Goal: Task Accomplishment & Management: Contribute content

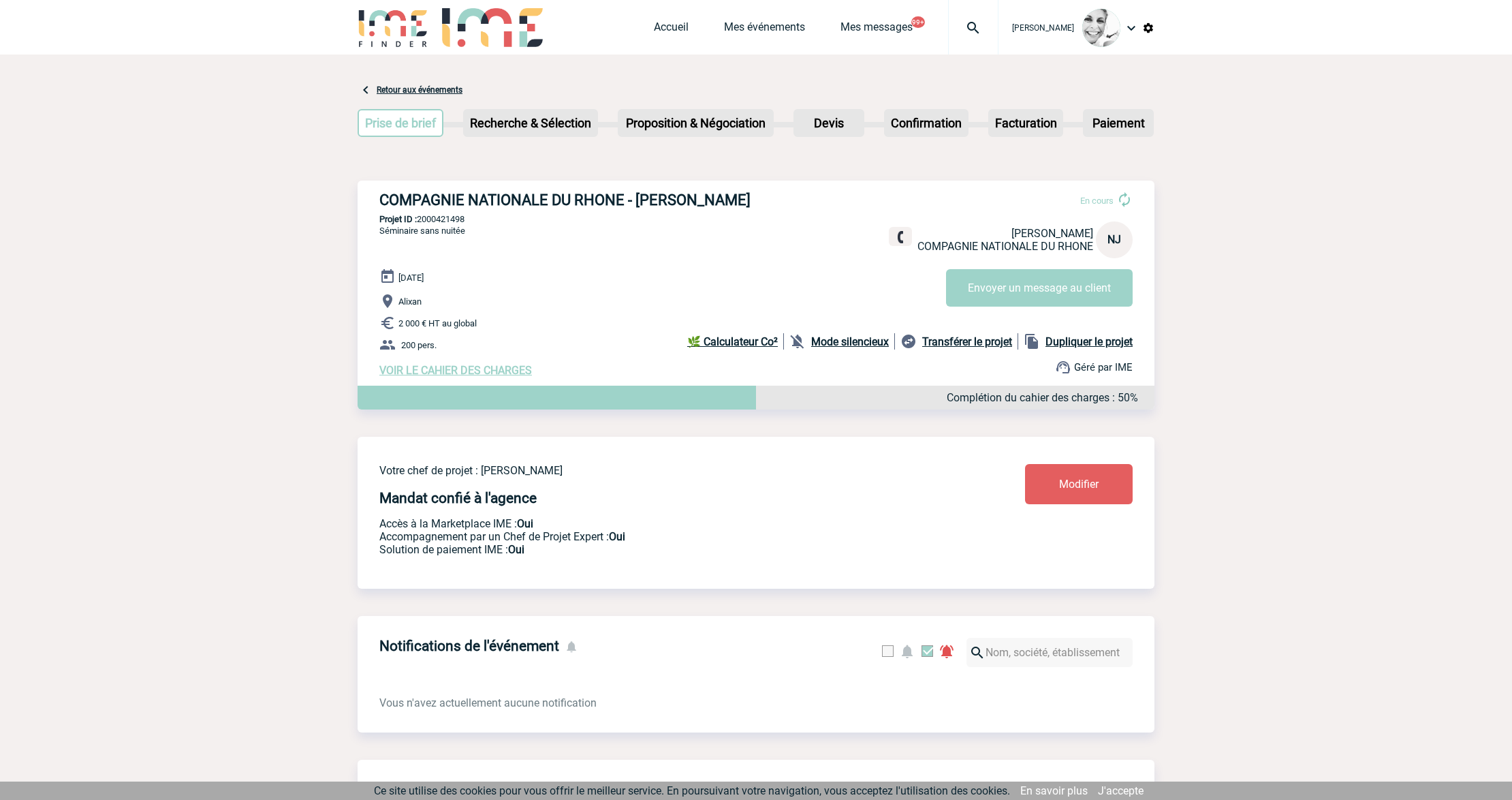
click at [974, 31] on img at bounding box center [973, 28] width 49 height 17
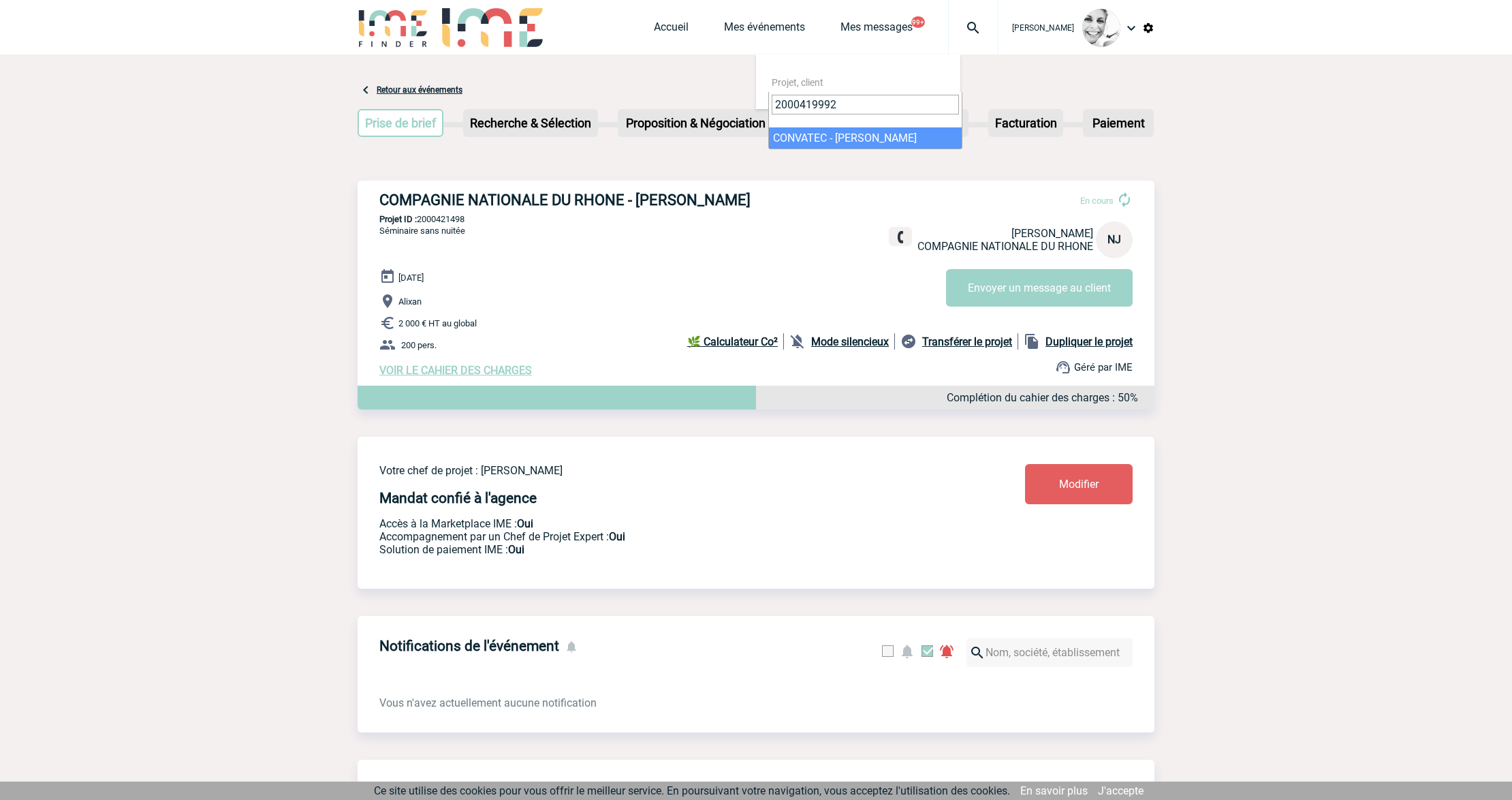
type input "2000419992"
select select "19493"
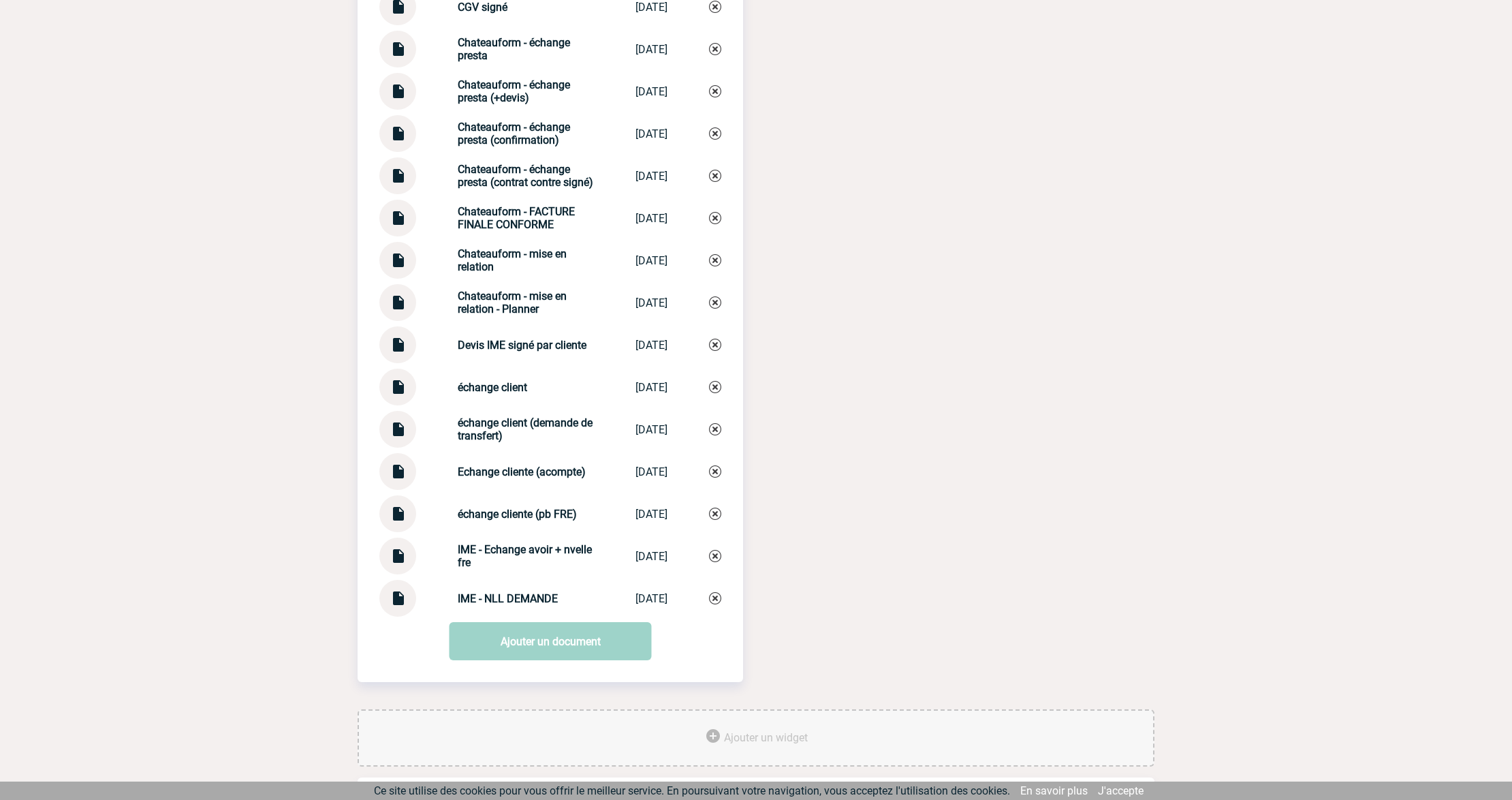
scroll to position [2173, 0]
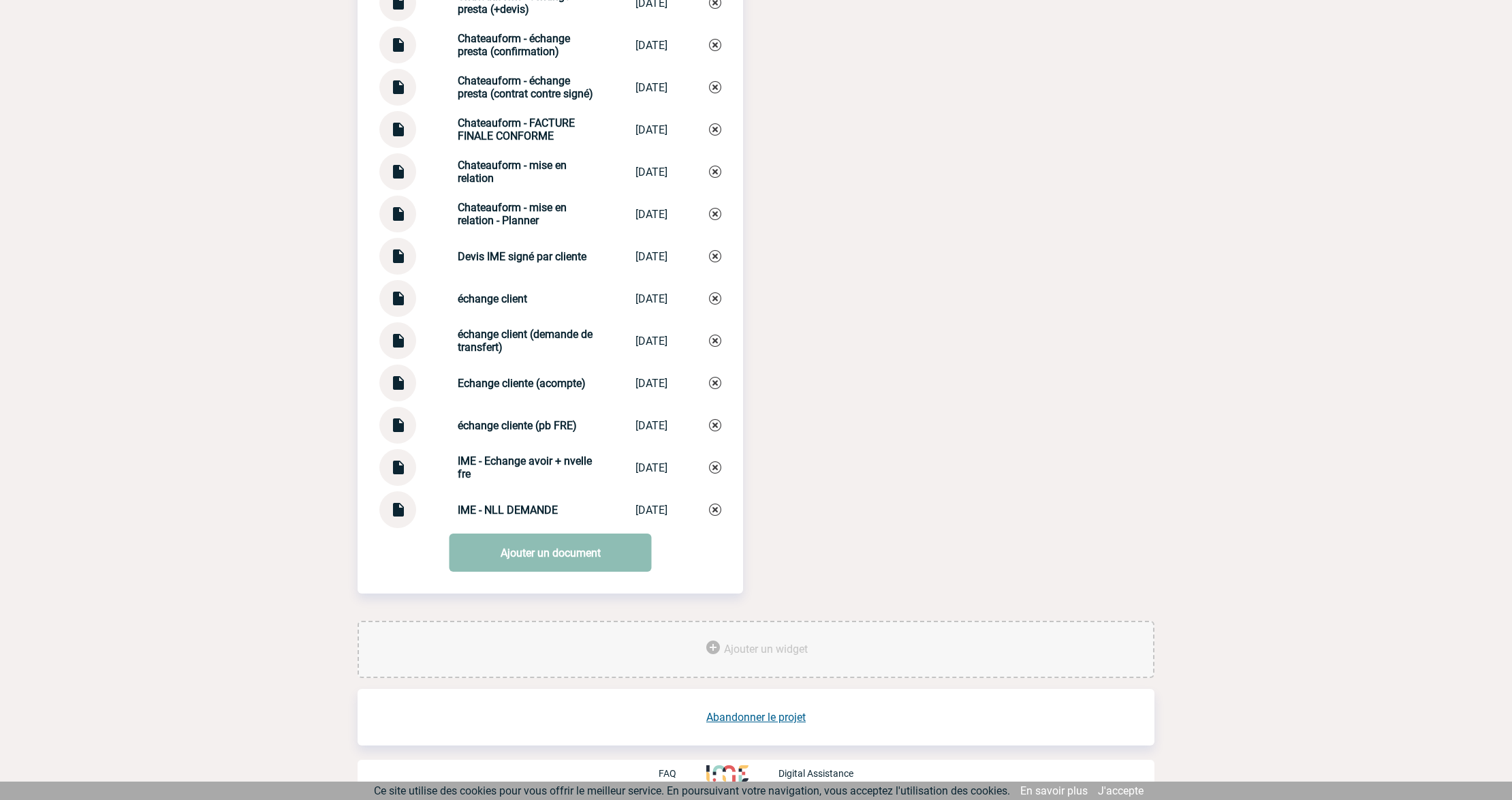
click at [523, 543] on link "Ajouter un document" at bounding box center [551, 552] width 203 height 38
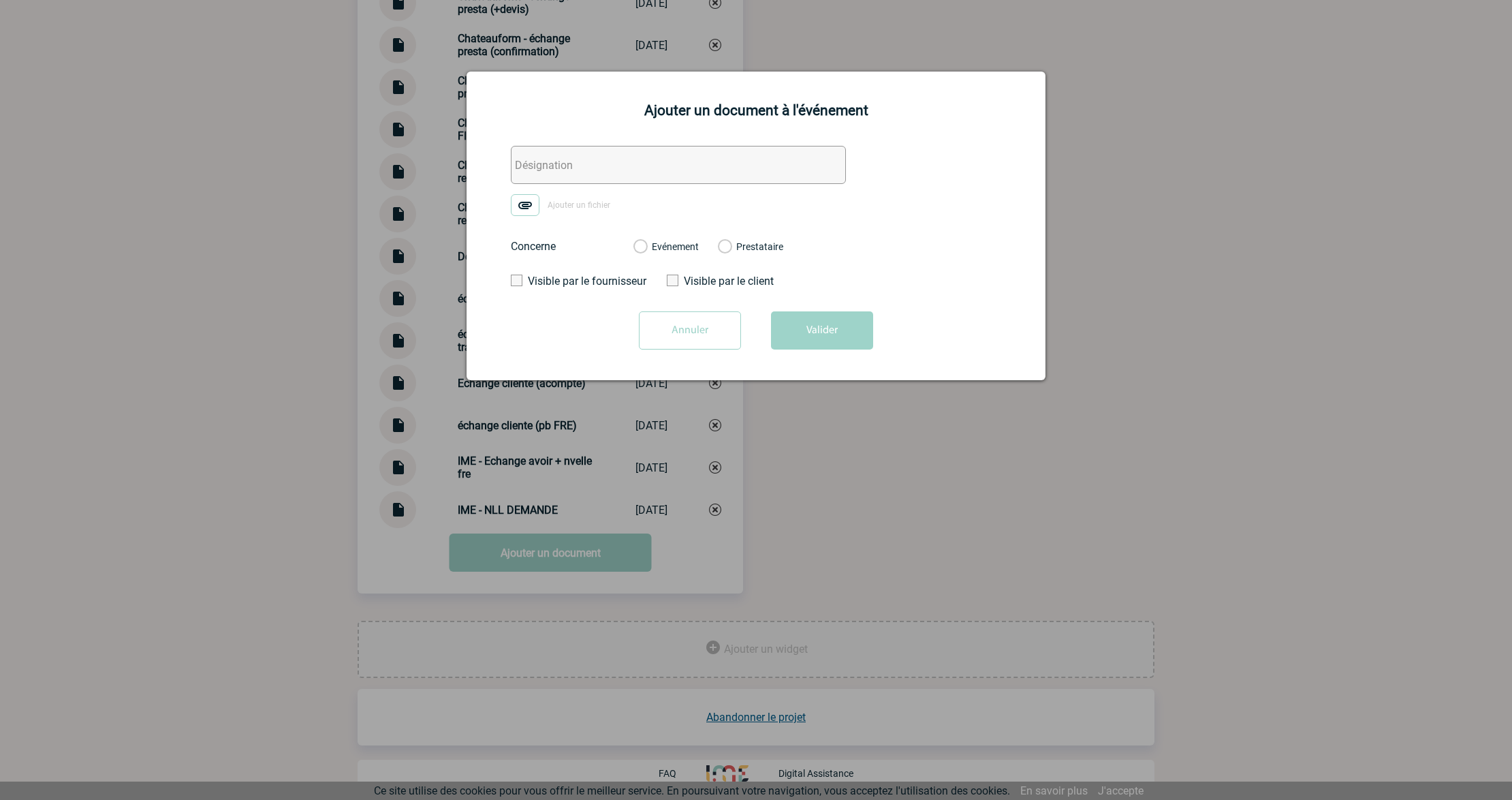
click at [546, 166] on input "text" at bounding box center [678, 164] width 335 height 38
type input "0. Chateauform - Facture taxis"
click at [527, 198] on img at bounding box center [524, 205] width 29 height 22
click at [0, 0] on input "Ajouter un fichier" at bounding box center [0, 0] width 0 height 0
click at [648, 247] on div "Evénement" at bounding box center [666, 247] width 65 height 14
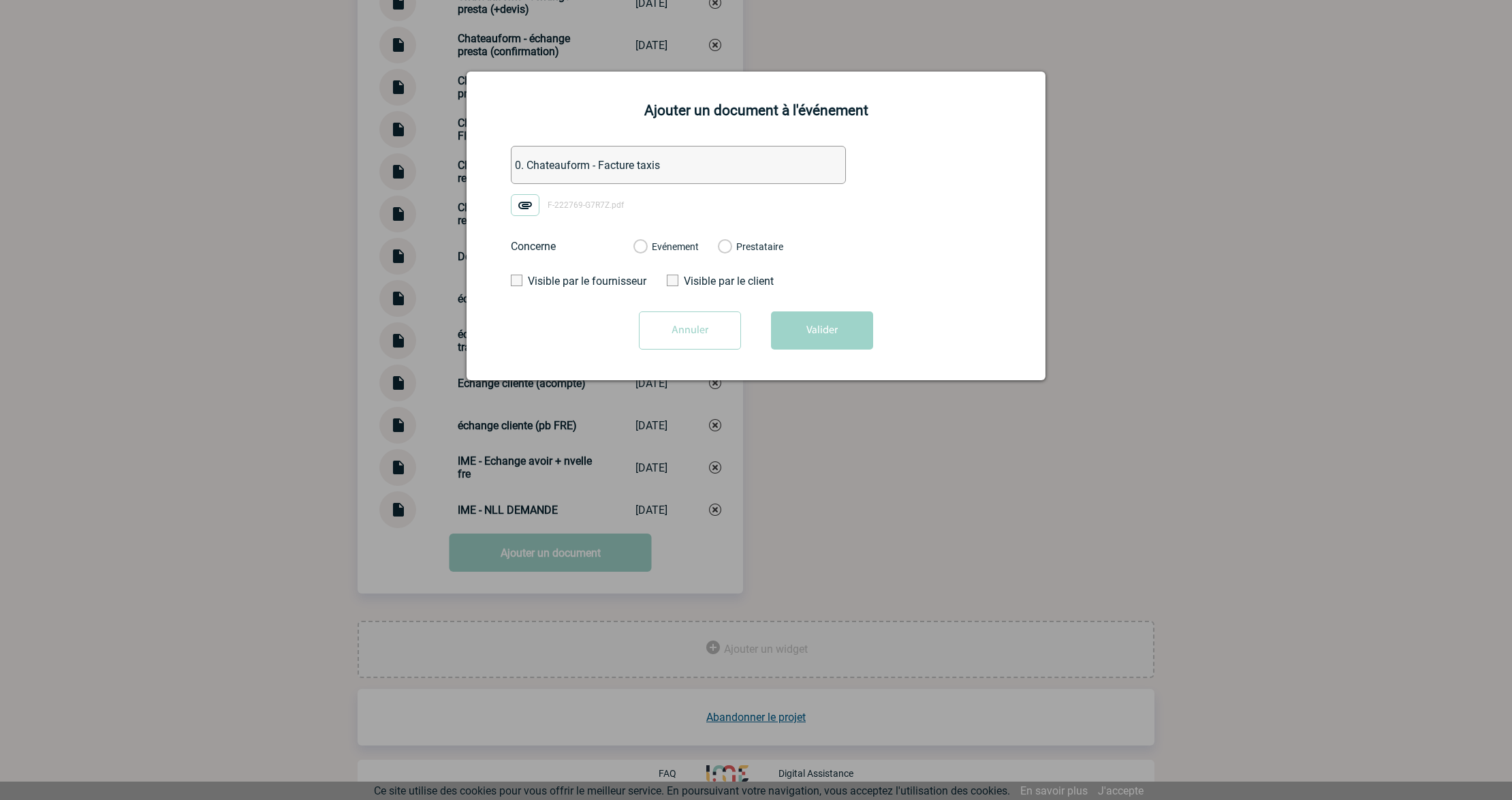
click at [635, 248] on label "Evénement" at bounding box center [639, 247] width 13 height 12
click at [0, 0] on input "Evénement" at bounding box center [0, 0] width 0 height 0
drag, startPoint x: 679, startPoint y: 169, endPoint x: 237, endPoint y: 113, distance: 445.5
click at [851, 338] on button "Valider" at bounding box center [822, 330] width 102 height 38
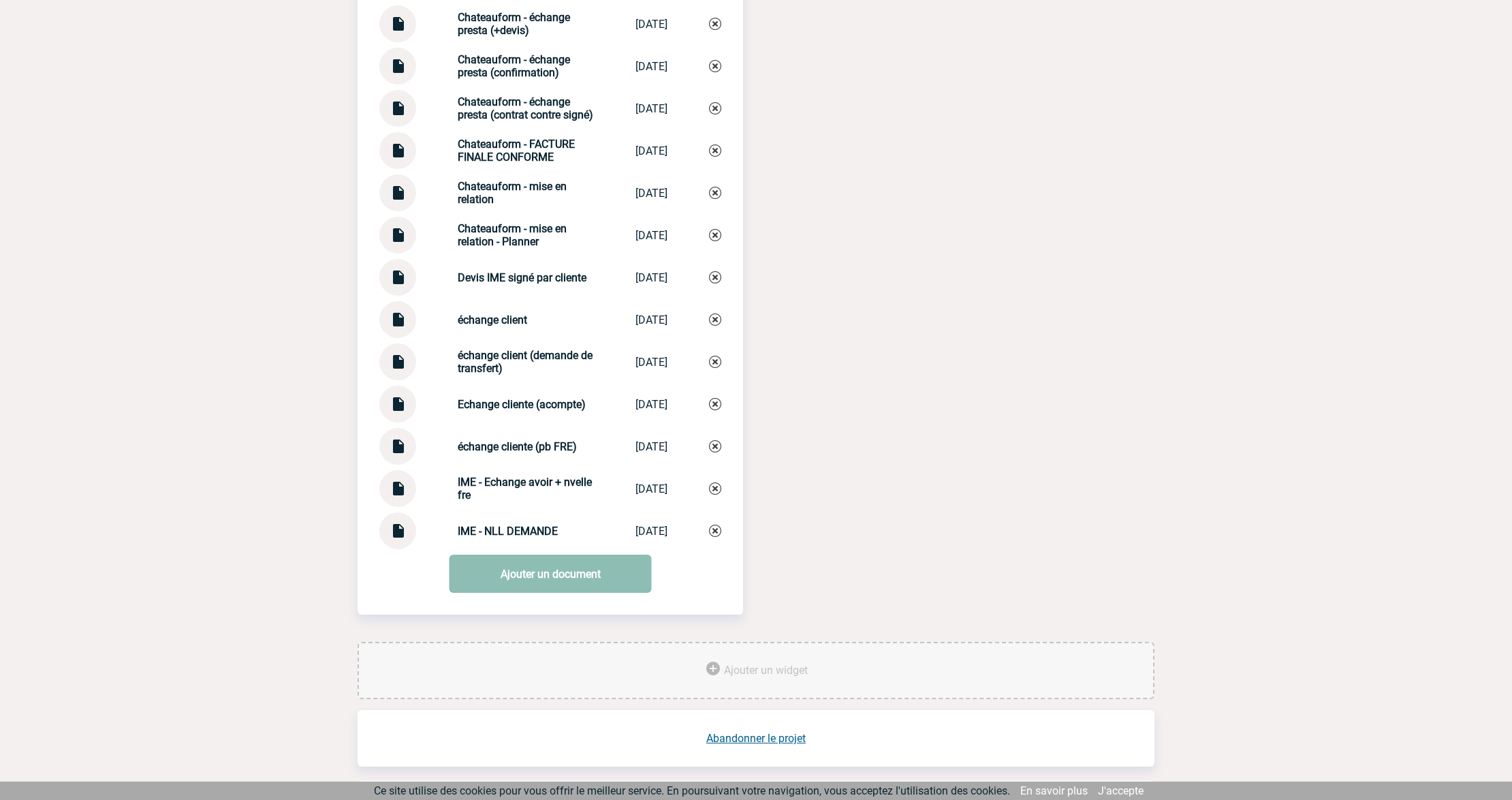
click at [508, 590] on link "Ajouter un document" at bounding box center [551, 574] width 203 height 38
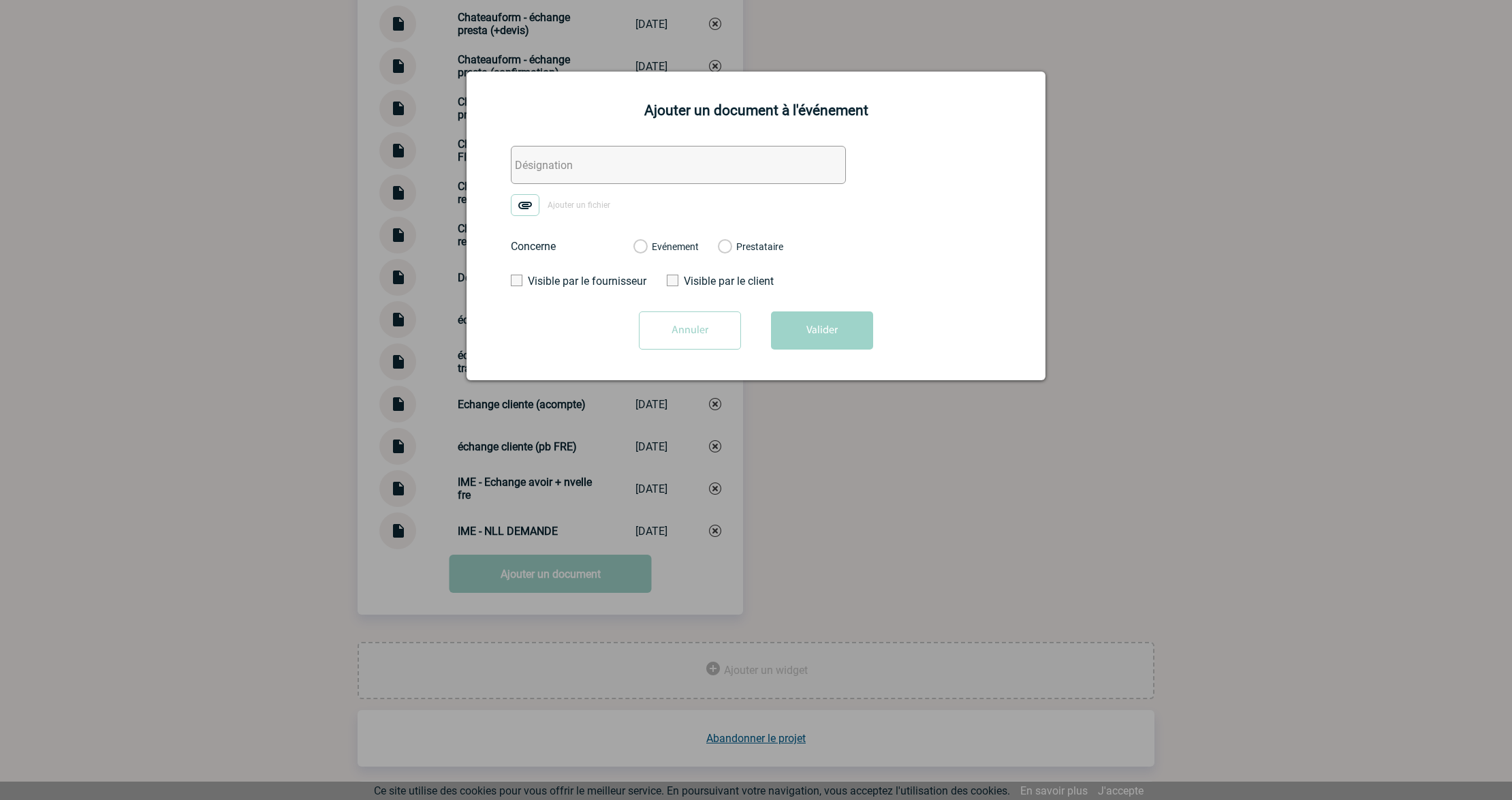
click at [595, 156] on input "text" at bounding box center [678, 164] width 335 height 38
paste input "0. Chateauform - Facture taxis"
type input "0. Chateauform - Facture taxis prestataire"
click at [556, 205] on span "Ajouter un fichier" at bounding box center [579, 206] width 63 height 10
click at [0, 0] on input "Ajouter un fichier" at bounding box center [0, 0] width 0 height 0
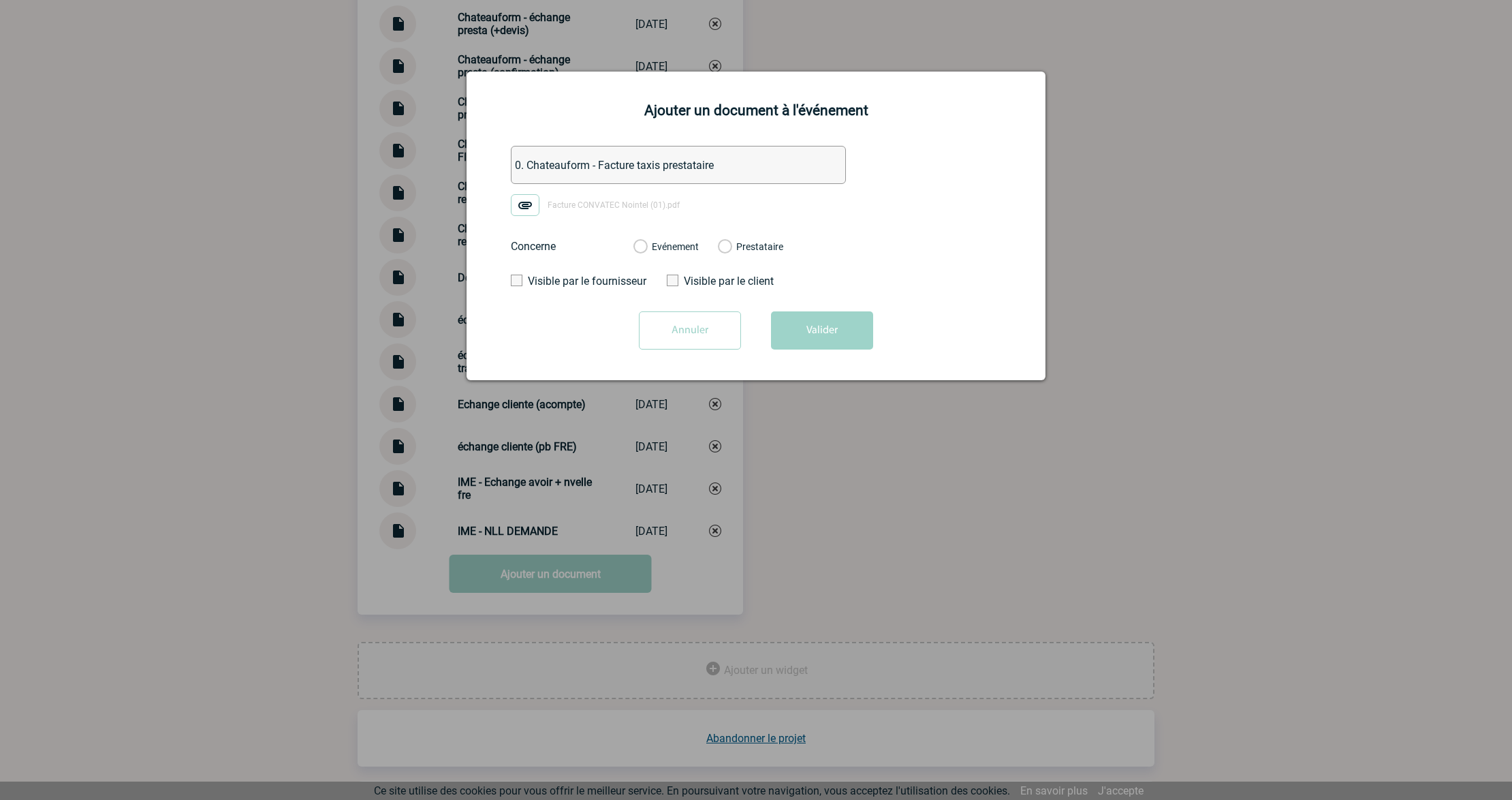
click at [646, 249] on label "Evénement" at bounding box center [639, 247] width 13 height 12
click at [0, 0] on input "Evénement" at bounding box center [0, 0] width 0 height 0
click at [807, 329] on button "Valider" at bounding box center [822, 330] width 102 height 38
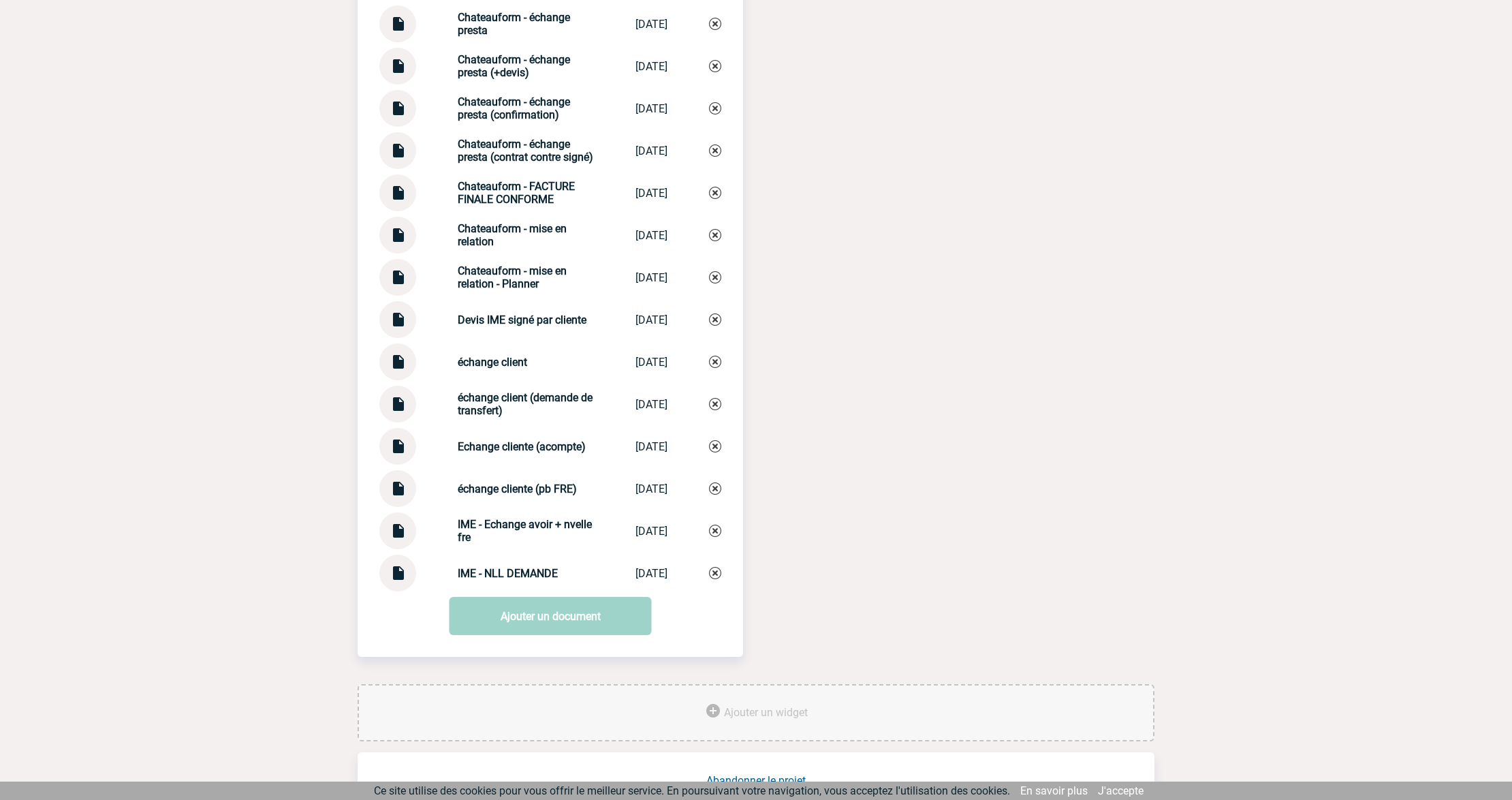
click at [897, 415] on div "Documents 0. CHATEAUFORM - Echanges fre taxis 0. CHATEAUFORM... 10/10/2025 0. C…" at bounding box center [756, 209] width 797 height 950
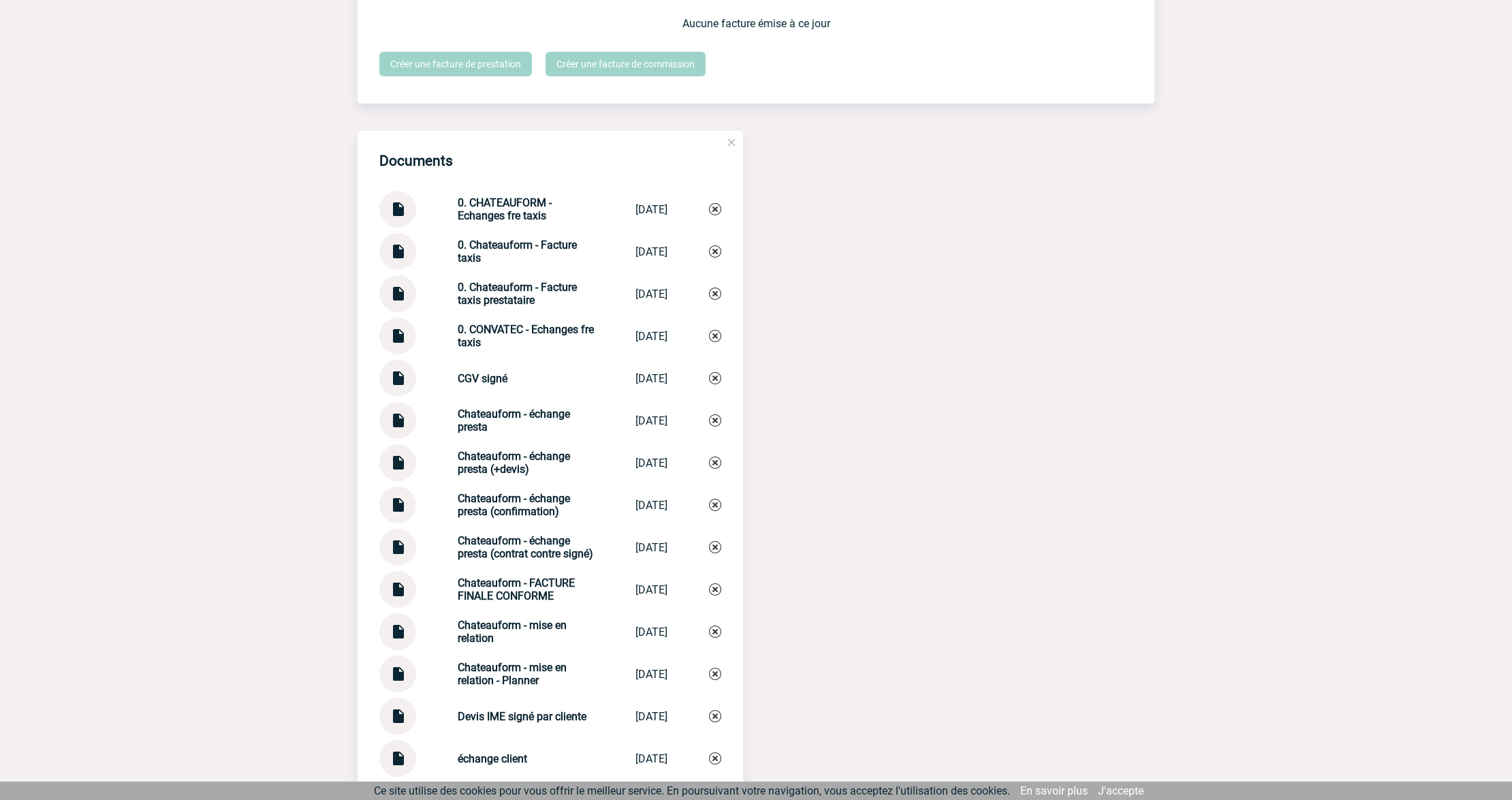
scroll to position [1446, 0]
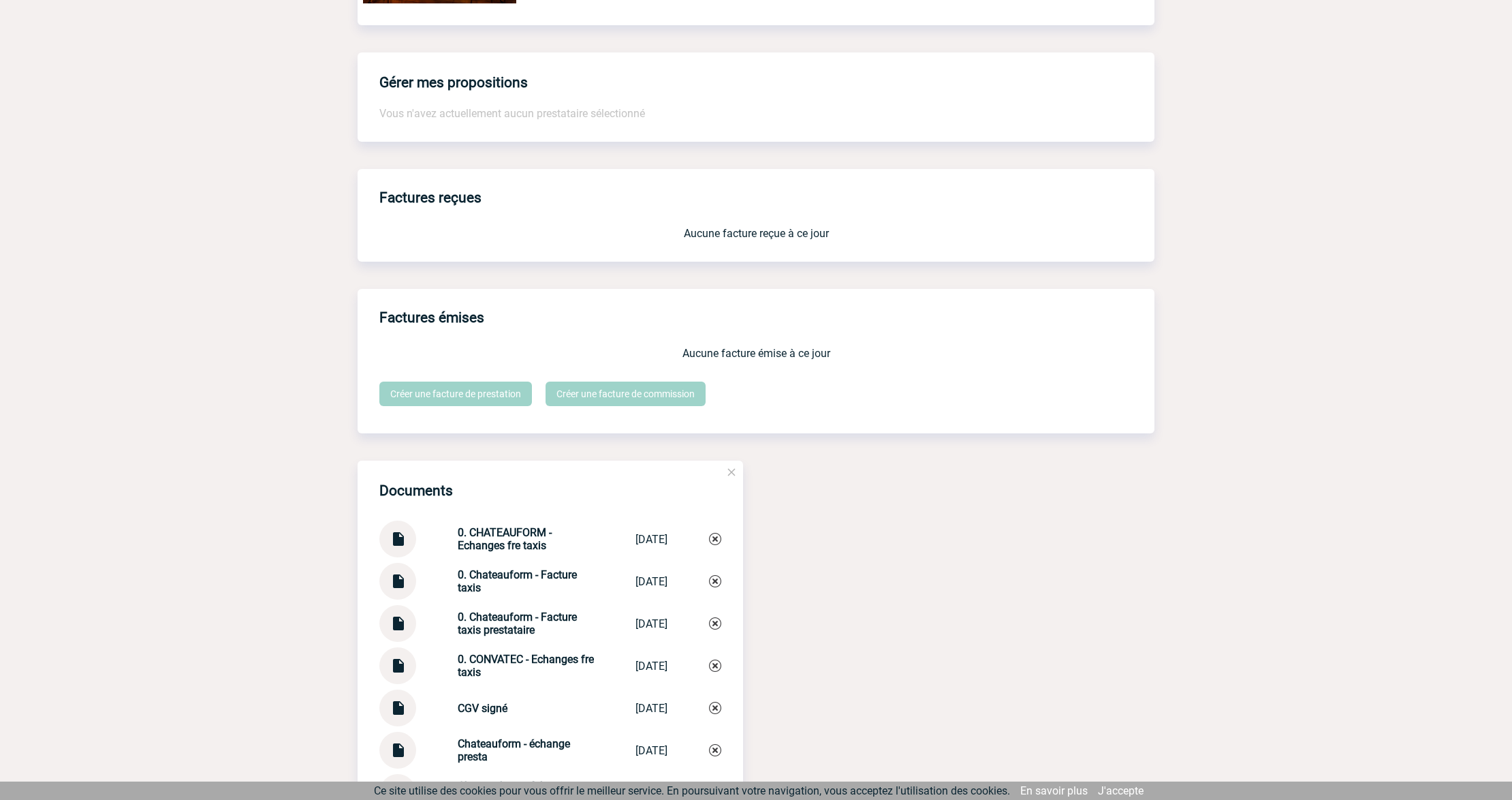
drag, startPoint x: 448, startPoint y: 555, endPoint x: 551, endPoint y: 564, distance: 103.4
click at [551, 557] on div "0. CHATEAUFORM - Echanges fre taxis 0. CHATEAUFORM... 10/10/2025" at bounding box center [551, 538] width 342 height 36
copy strong "0. CHATEAUFORM - Echanges fre taxis"
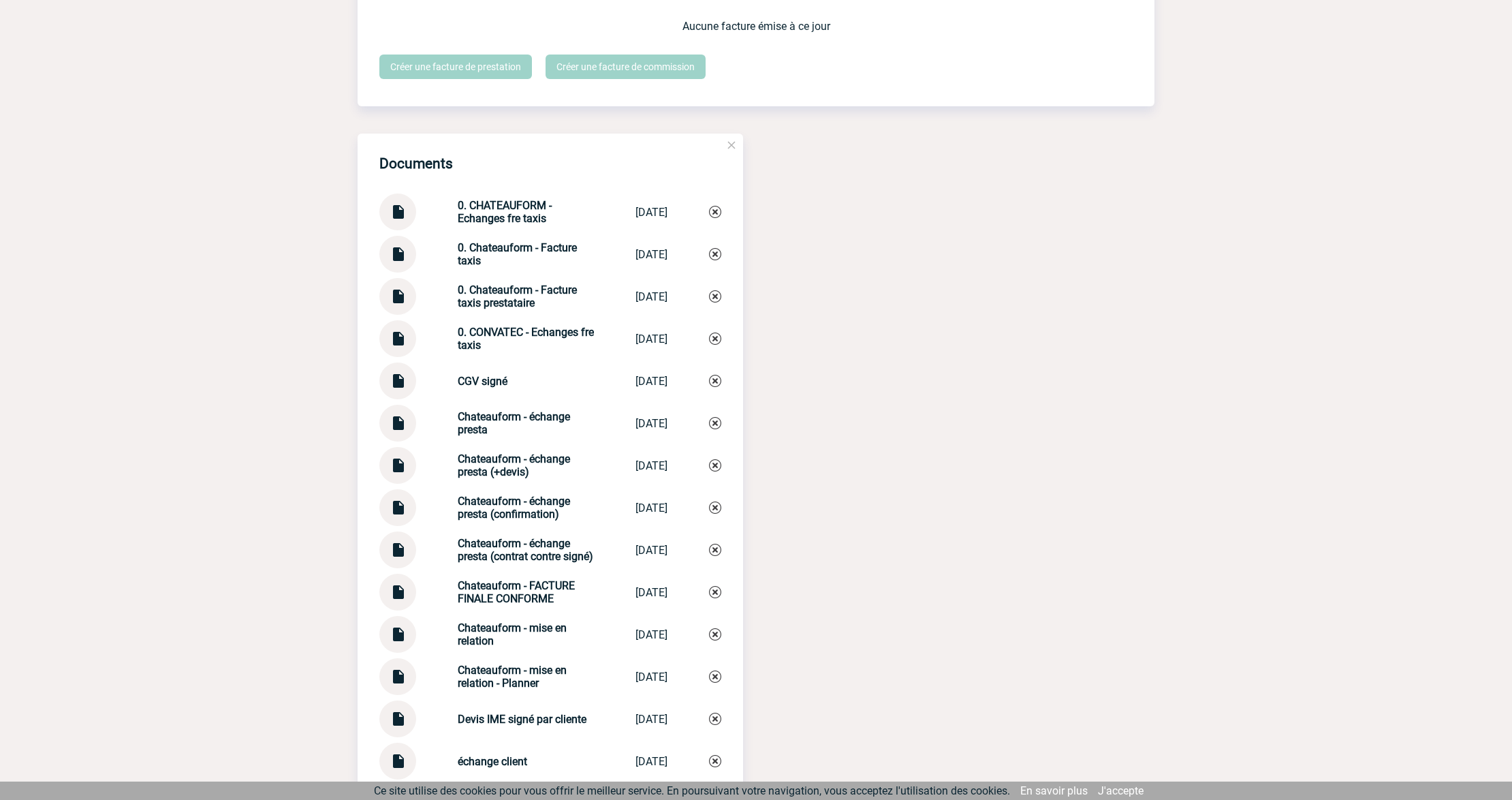
scroll to position [1629, 0]
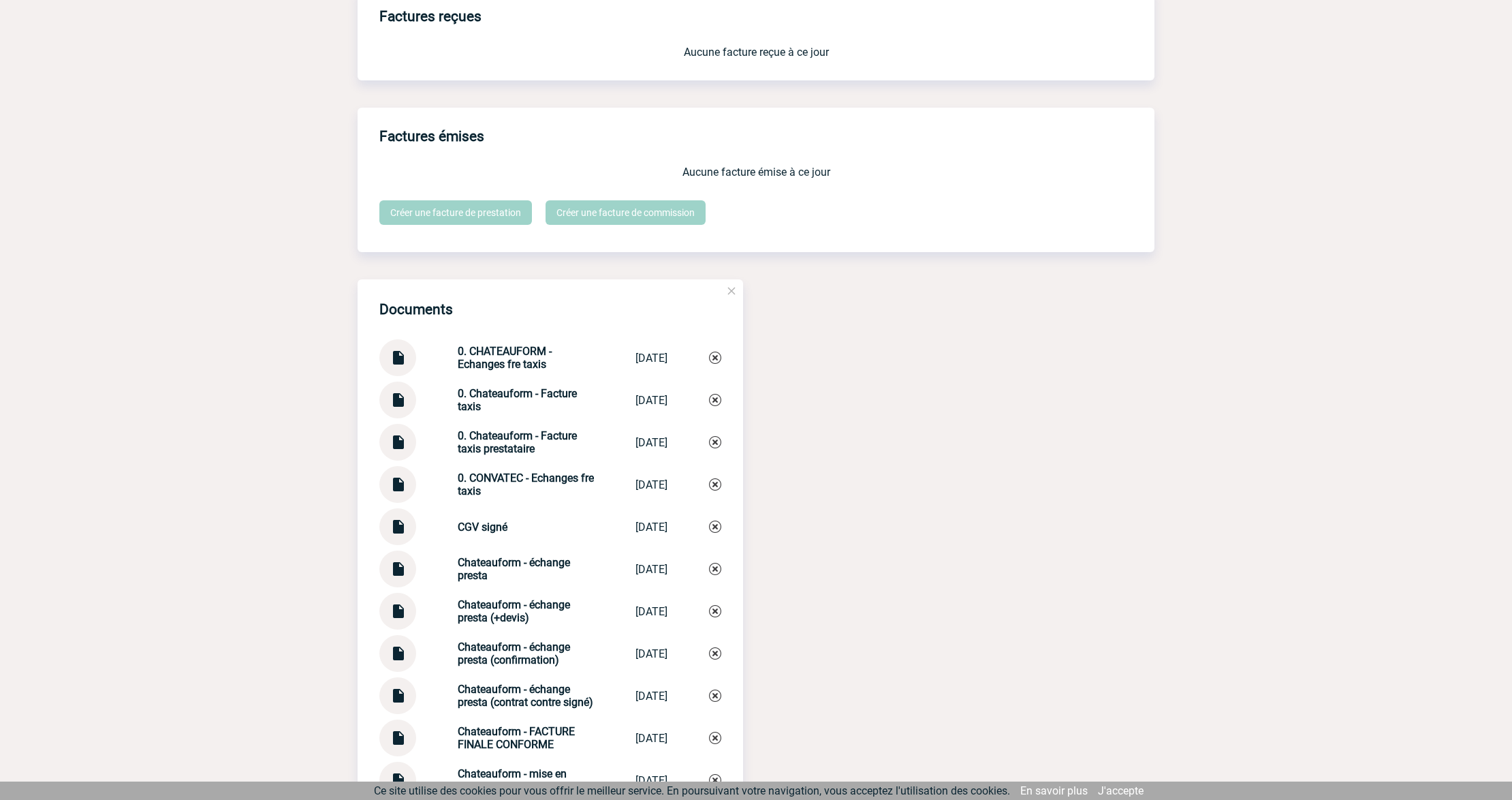
click at [716, 364] on img at bounding box center [715, 357] width 12 height 12
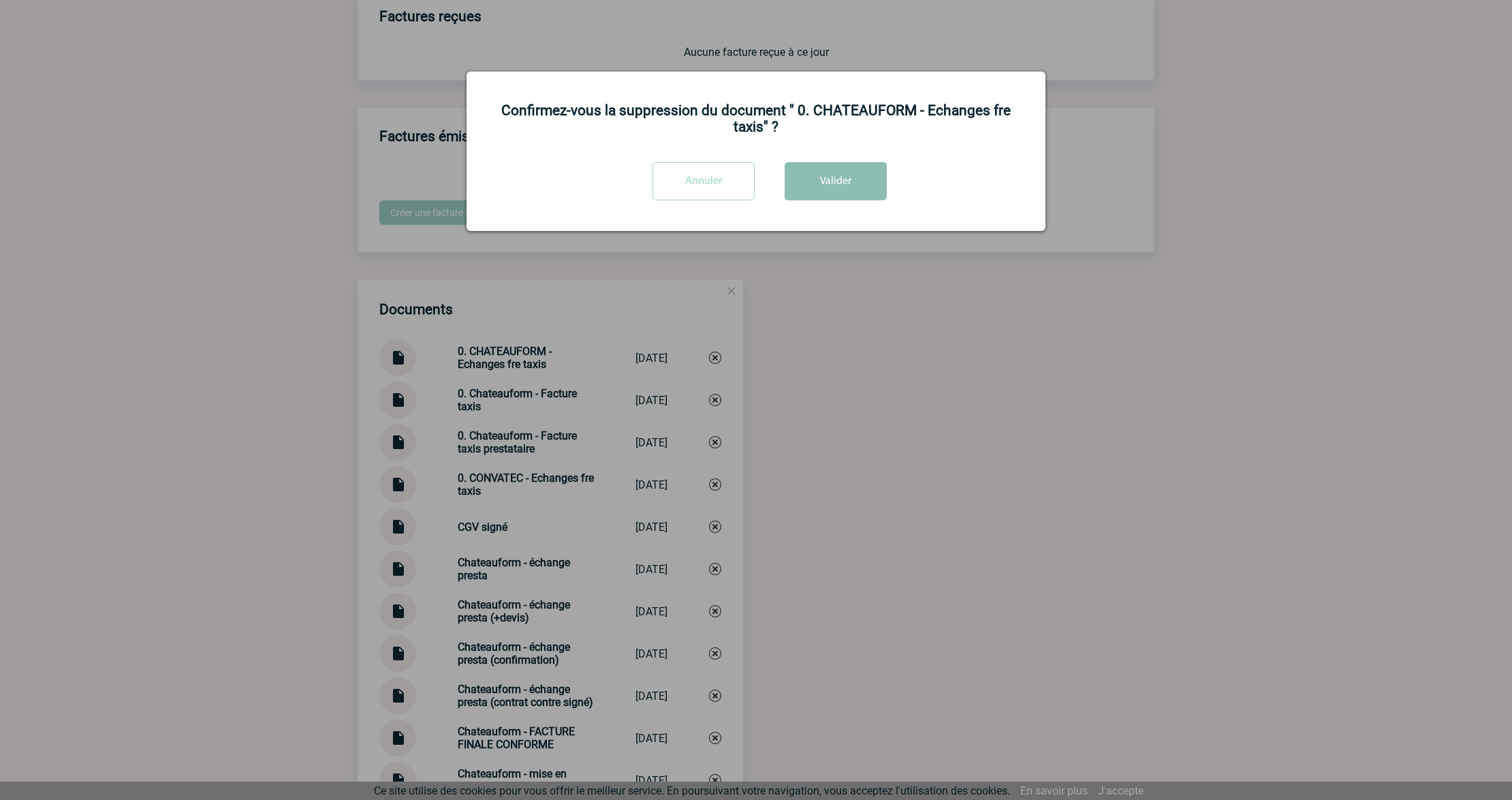
click at [826, 201] on button "Valider" at bounding box center [836, 181] width 102 height 38
click at [877, 419] on div at bounding box center [756, 400] width 1512 height 800
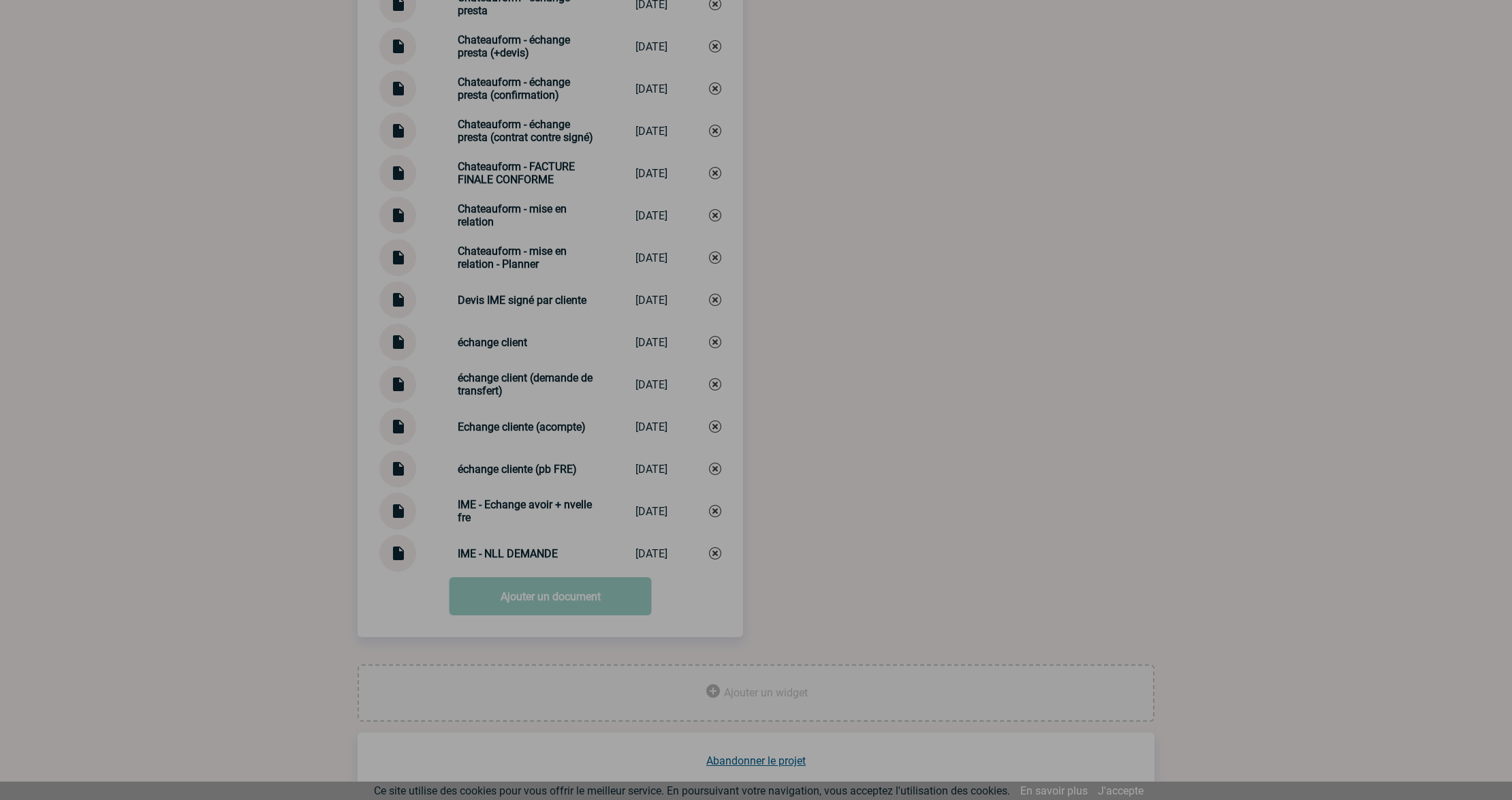
scroll to position [2215, 0]
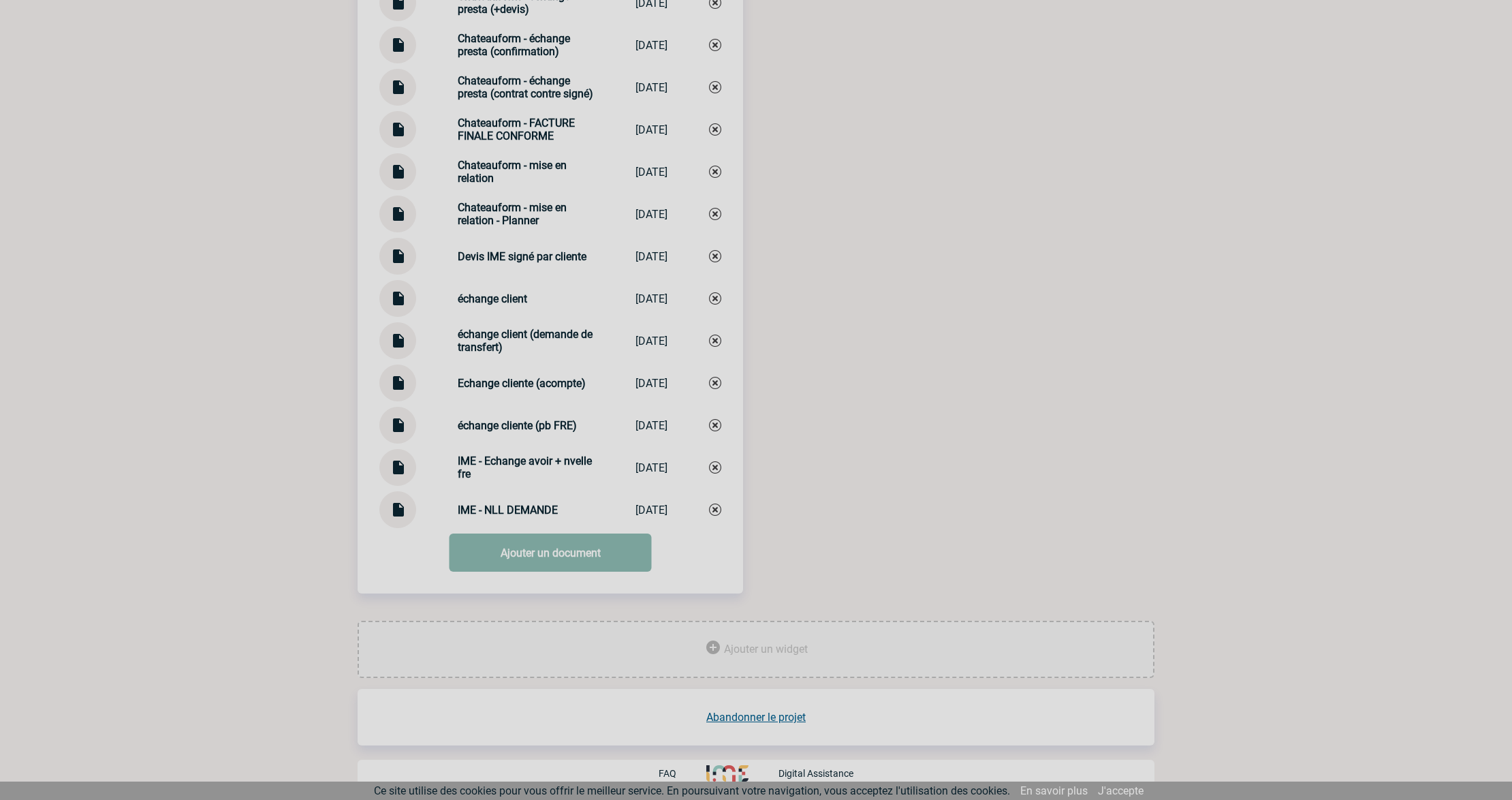
click at [528, 560] on link "Ajouter un document" at bounding box center [551, 552] width 203 height 38
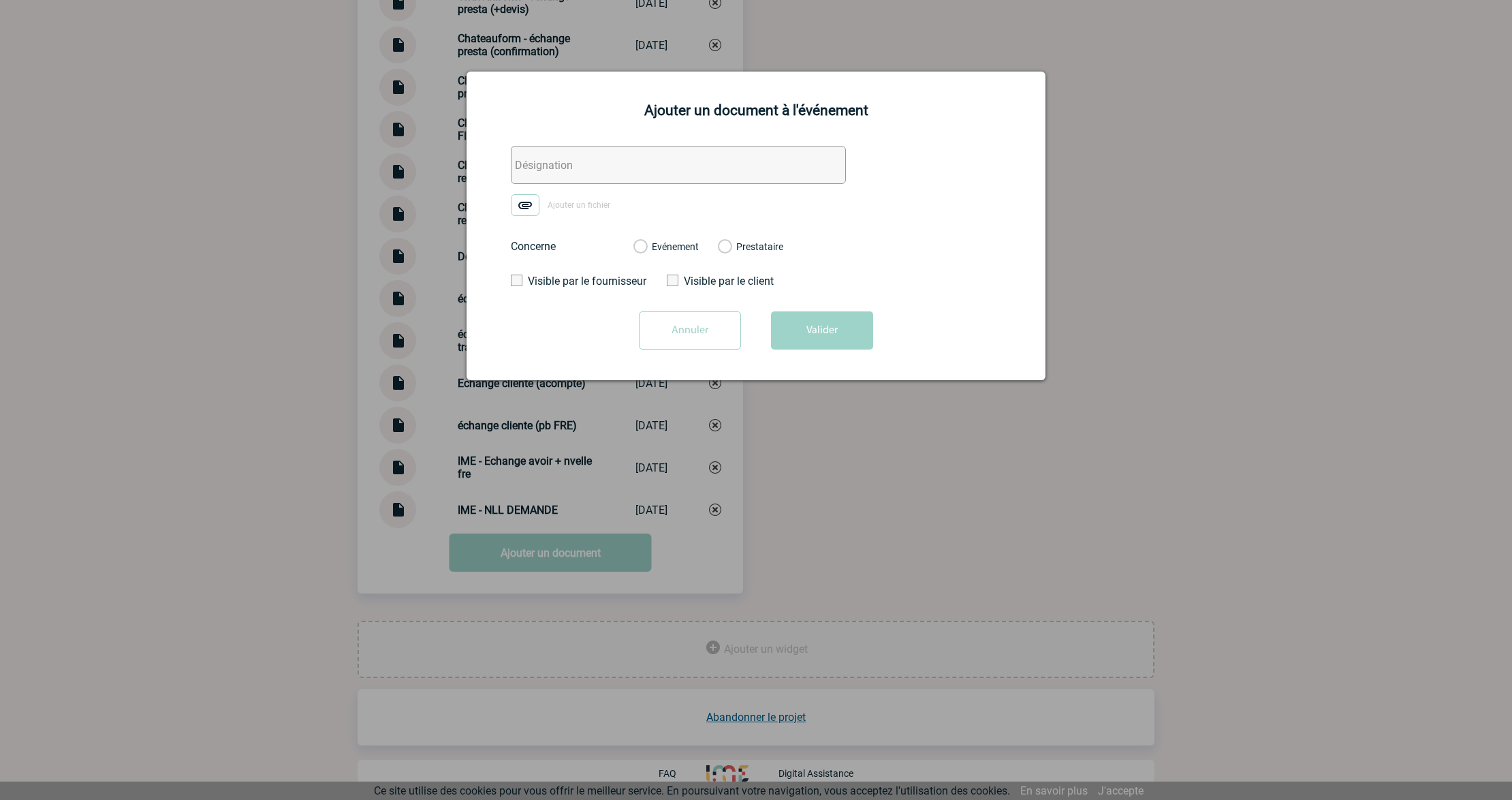
click at [564, 169] on input "text" at bounding box center [678, 164] width 335 height 38
paste input "0. CHATEAUFORM - Echanges fre taxis"
type input "0. CHATEAUFORM - Echanges fre taxis"
click at [520, 209] on img at bounding box center [524, 205] width 29 height 22
click at [0, 0] on input "Ajouter un fichier" at bounding box center [0, 0] width 0 height 0
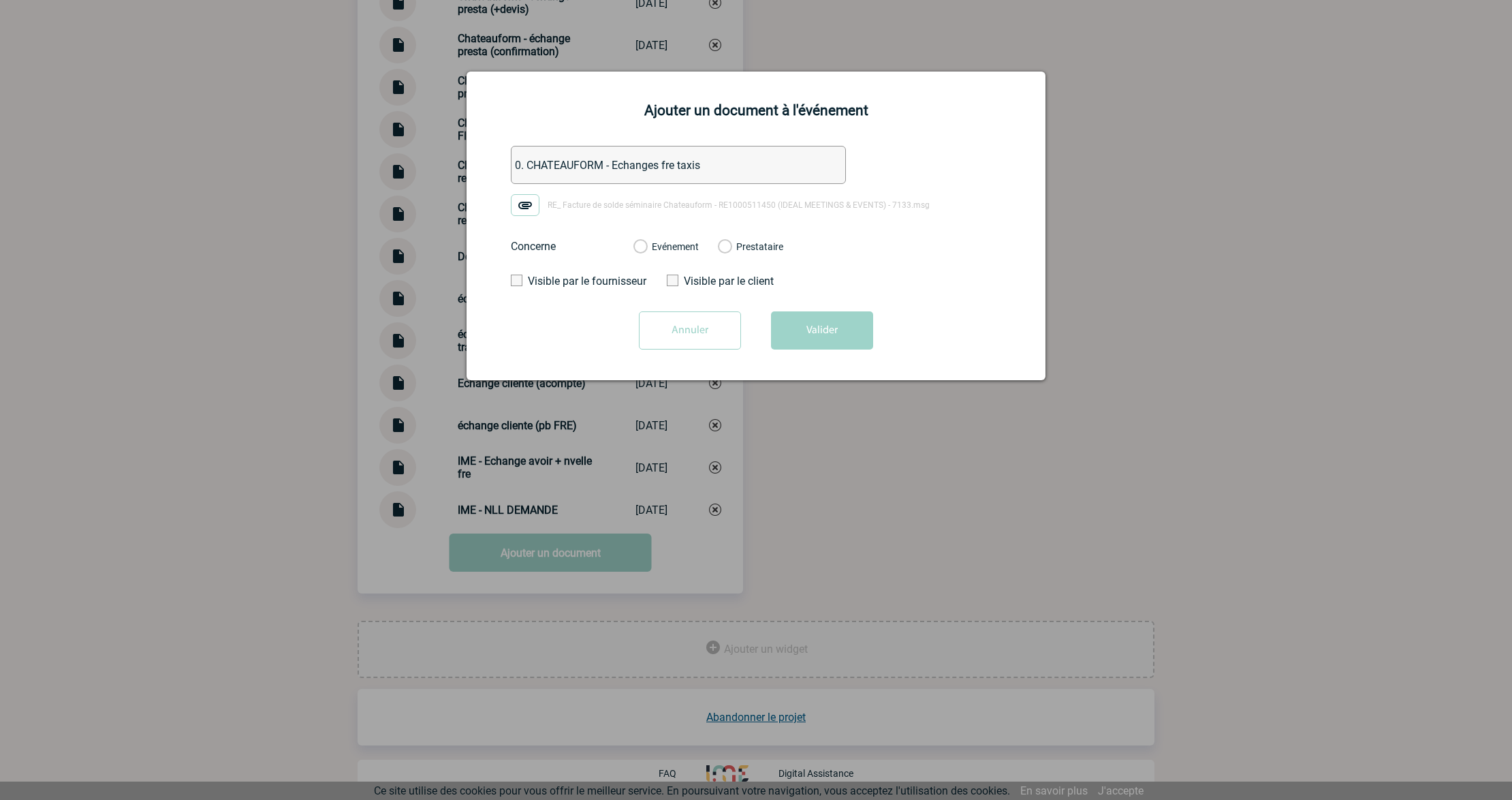
click at [646, 242] on label "Evénement" at bounding box center [639, 247] width 13 height 12
click at [0, 0] on input "Evénement" at bounding box center [0, 0] width 0 height 0
click at [799, 317] on button "Valider" at bounding box center [822, 330] width 102 height 38
